Goal: Task Accomplishment & Management: Use online tool/utility

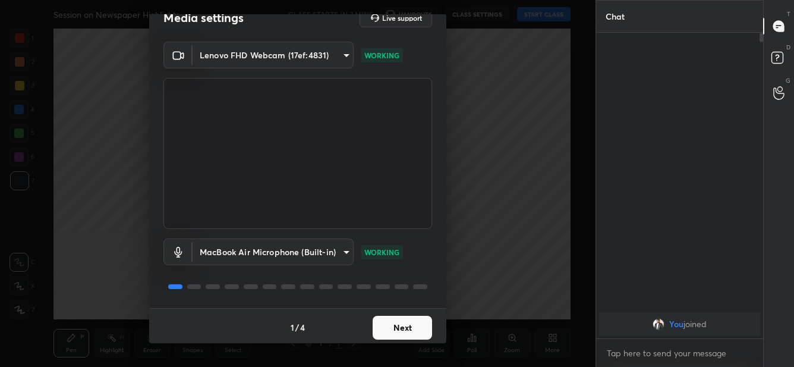
scroll to position [23, 0]
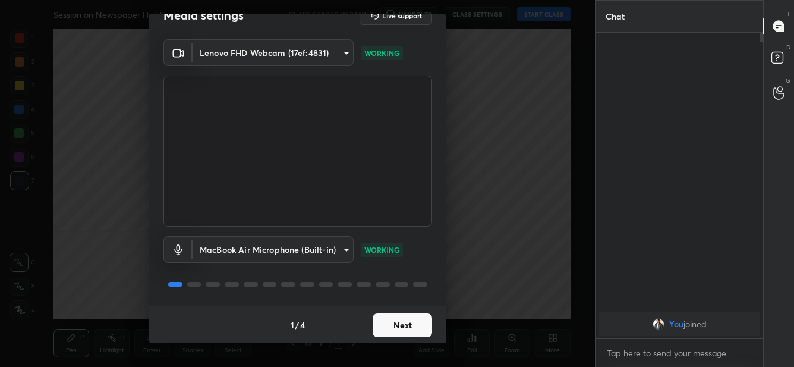
click at [398, 326] on button "Next" at bounding box center [402, 325] width 59 height 24
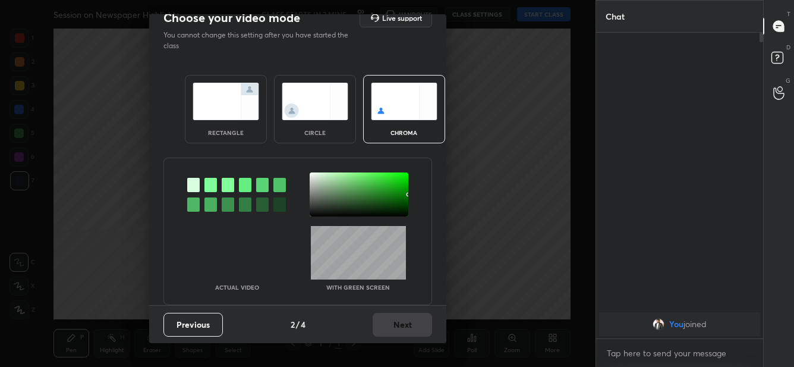
scroll to position [0, 0]
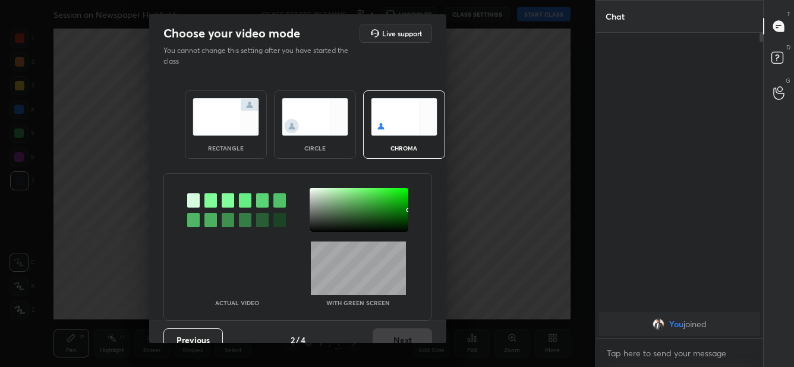
click at [322, 129] on img at bounding box center [315, 116] width 67 height 37
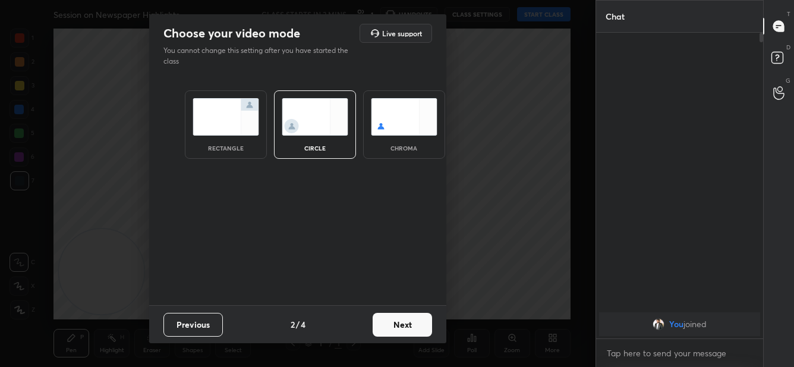
click at [405, 332] on button "Next" at bounding box center [402, 325] width 59 height 24
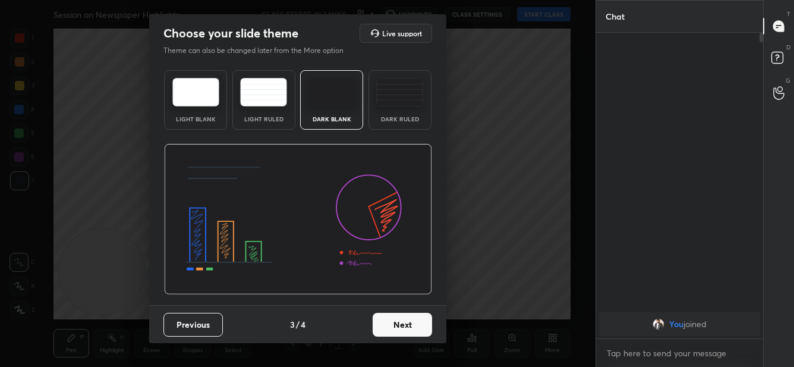
click at [405, 332] on button "Next" at bounding box center [402, 325] width 59 height 24
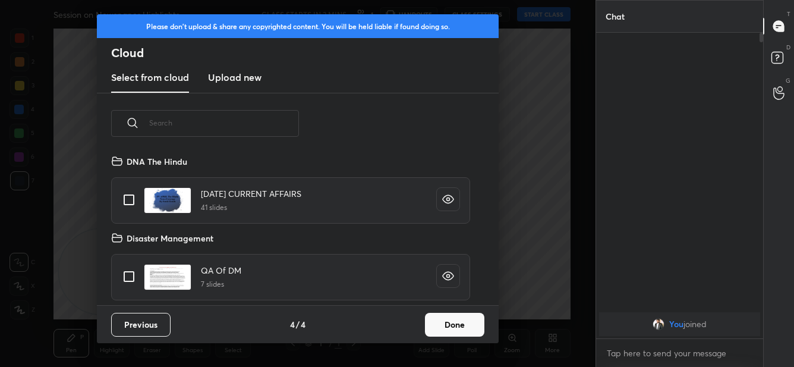
scroll to position [151, 381]
click at [445, 321] on button "Done" at bounding box center [454, 325] width 59 height 24
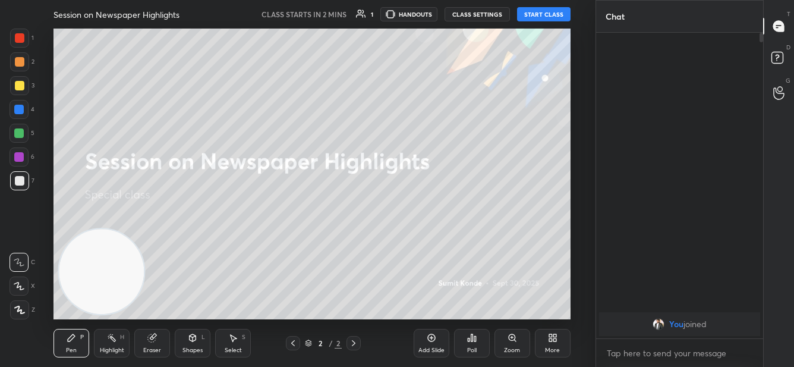
click at [435, 340] on icon at bounding box center [432, 338] width 10 height 10
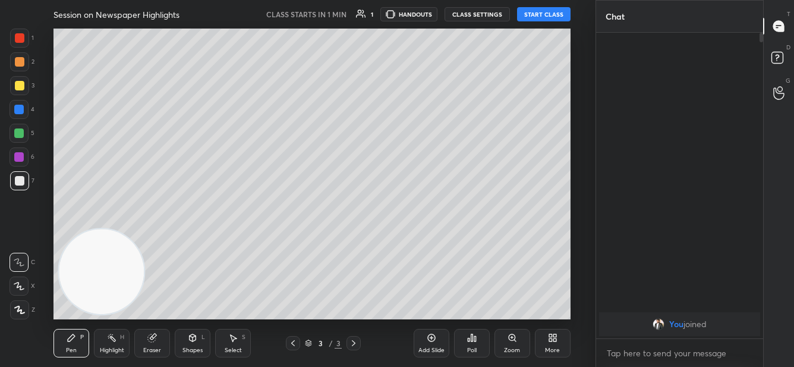
click at [475, 13] on button "CLASS SETTINGS" at bounding box center [477, 14] width 65 height 14
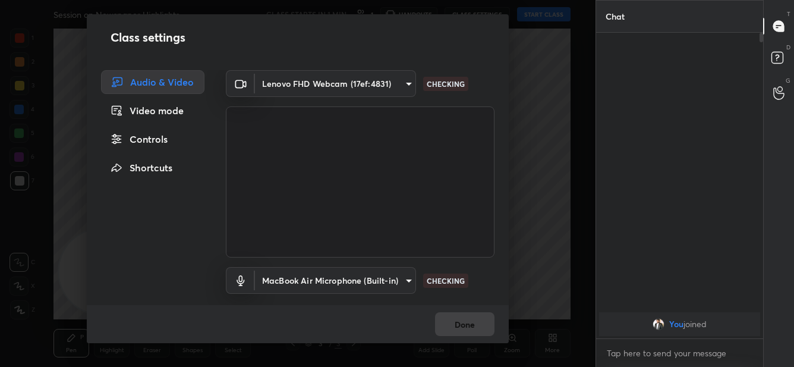
click at [164, 133] on div "Controls" at bounding box center [152, 139] width 103 height 24
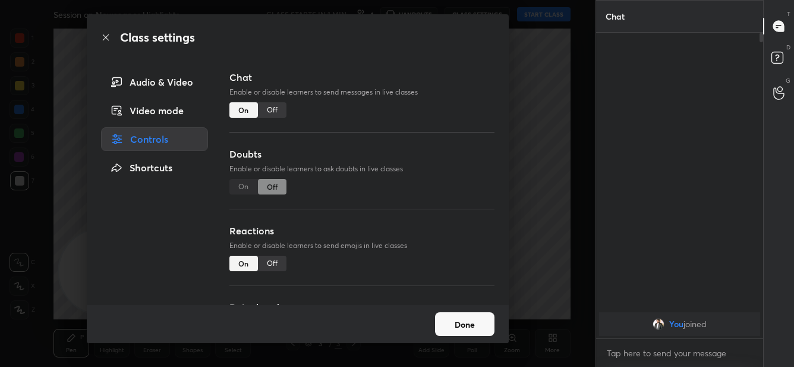
click at [275, 112] on div "Off" at bounding box center [272, 109] width 29 height 15
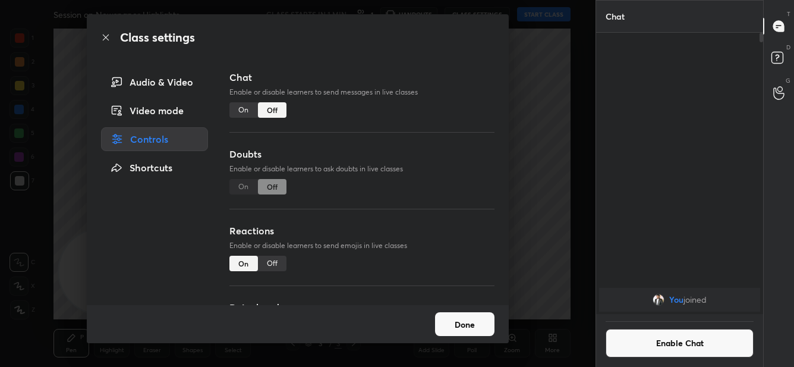
click at [468, 323] on button "Done" at bounding box center [464, 324] width 59 height 24
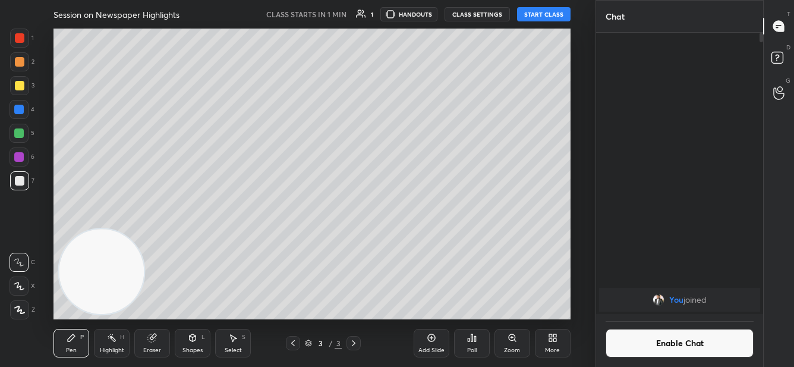
click at [544, 18] on button "START CLASS" at bounding box center [544, 14] width 54 height 14
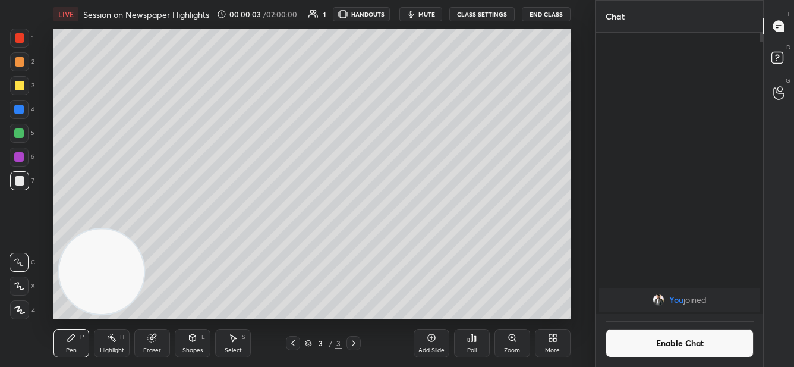
click at [432, 12] on span "mute" at bounding box center [427, 14] width 17 height 8
click at [565, 14] on button "End Class" at bounding box center [546, 14] width 49 height 14
